Goal: Task Accomplishment & Management: Manage account settings

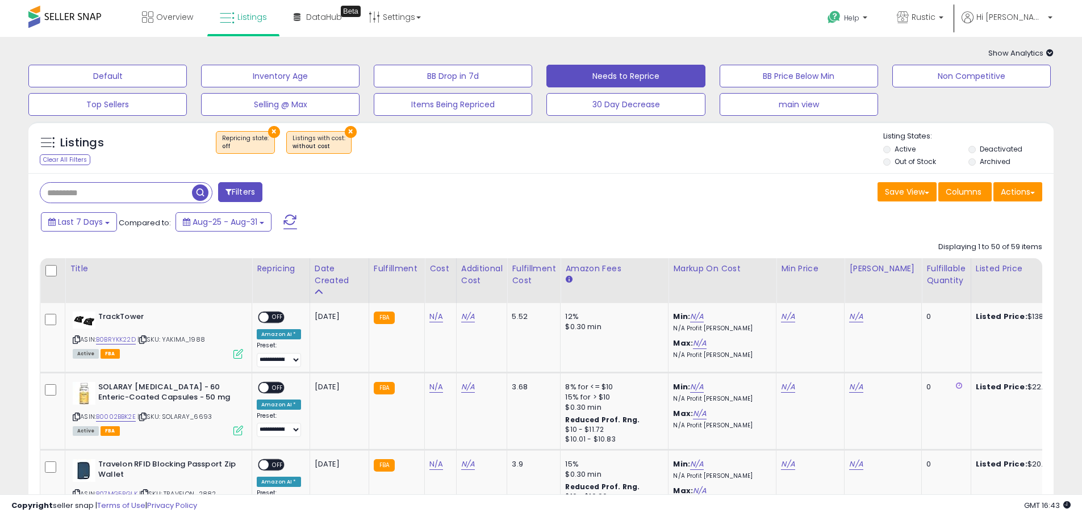
select select "**"
click at [345, 129] on button "×" at bounding box center [351, 132] width 12 height 12
click at [258, 24] on link "Listings" at bounding box center [243, 17] width 64 height 34
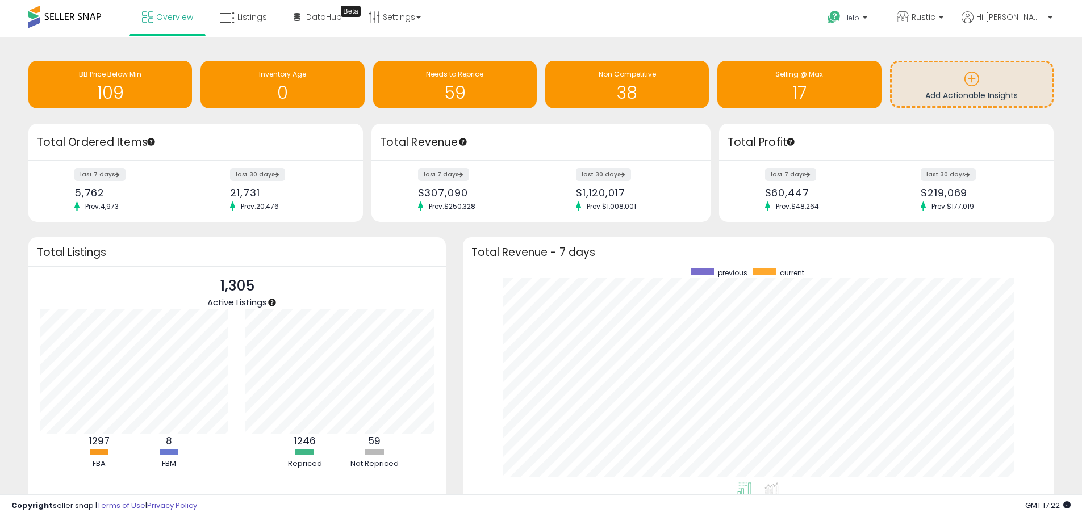
click at [1034, 5] on ul "Help Contact Support Search Knowledge Hub Request a Feature Rustic Rustic Hi [P…" at bounding box center [935, 18] width 242 height 37
click at [1040, 11] on span "Hi [PERSON_NAME]" at bounding box center [1010, 16] width 68 height 11
click at [1014, 120] on link "Logout" at bounding box center [1026, 120] width 25 height 11
